Goal: Transaction & Acquisition: Purchase product/service

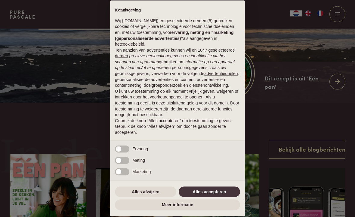
scroll to position [107, 0]
click at [150, 198] on button "Alles afwijzen" at bounding box center [145, 192] width 61 height 11
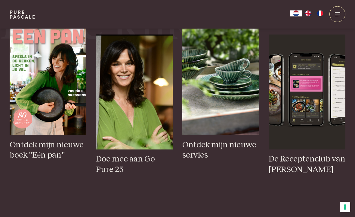
scroll to position [241, 0]
click at [203, 161] on h3 "Ontdek mijn nieuwe servies" at bounding box center [220, 150] width 77 height 21
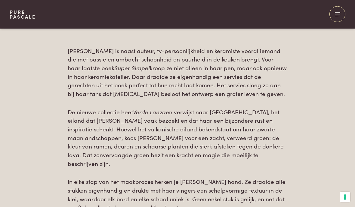
scroll to position [204, 0]
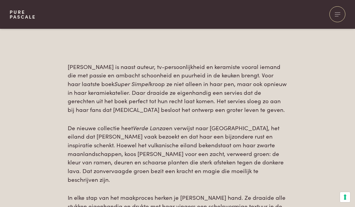
click at [332, 15] on div at bounding box center [337, 14] width 16 height 16
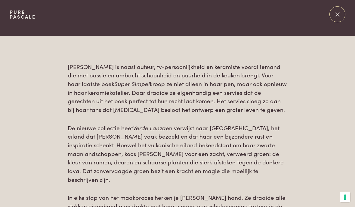
scroll to position [0, 0]
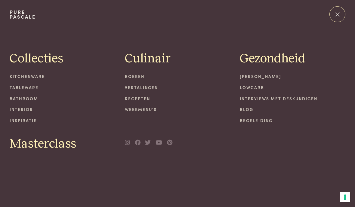
click at [17, 88] on link "Tableware" at bounding box center [62, 87] width 105 height 6
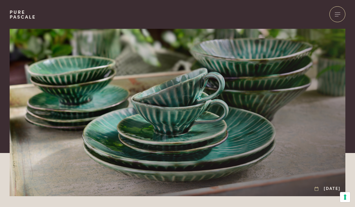
click at [335, 17] on div at bounding box center [337, 14] width 16 height 16
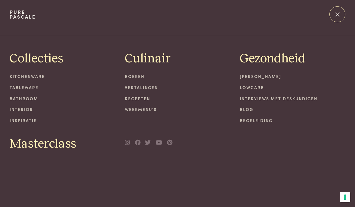
click at [23, 76] on link "Kitchenware" at bounding box center [62, 76] width 105 height 6
click at [30, 93] on div "Kitchenware Tableware Bathroom Interior Inspiratie" at bounding box center [62, 98] width 105 height 50
click at [33, 87] on link "Tableware" at bounding box center [62, 87] width 105 height 6
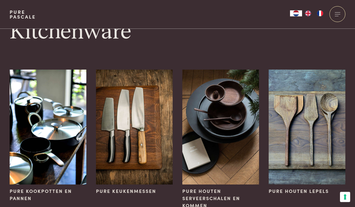
scroll to position [10, 0]
click at [50, 151] on img at bounding box center [48, 127] width 77 height 115
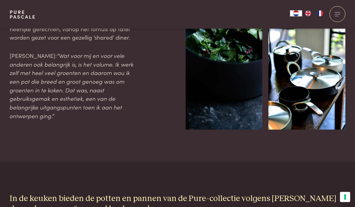
scroll to position [340, 0]
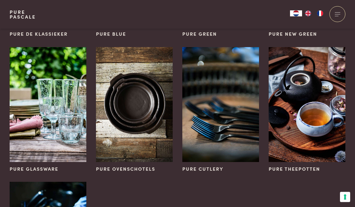
scroll to position [168, 0]
click at [147, 121] on img at bounding box center [134, 104] width 77 height 115
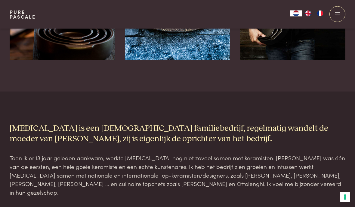
scroll to position [436, 0]
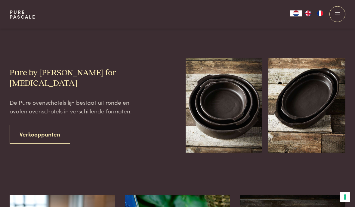
click at [225, 102] on img at bounding box center [223, 106] width 77 height 95
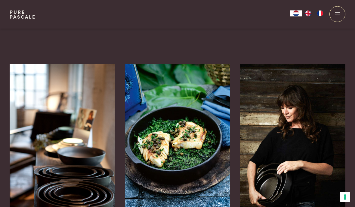
scroll to position [271, 0]
click at [74, 171] on img at bounding box center [62, 143] width 105 height 158
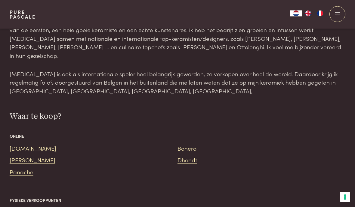
scroll to position [570, 0]
click at [20, 144] on link "Bol.com" at bounding box center [33, 148] width 47 height 8
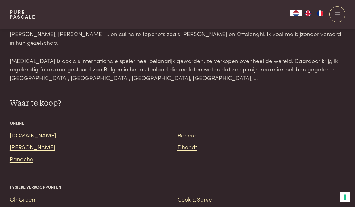
click at [24, 155] on link "Panache" at bounding box center [22, 159] width 24 height 8
click at [35, 143] on link "De Bijenkorf" at bounding box center [33, 147] width 46 height 8
